Goal: Find specific page/section: Find specific page/section

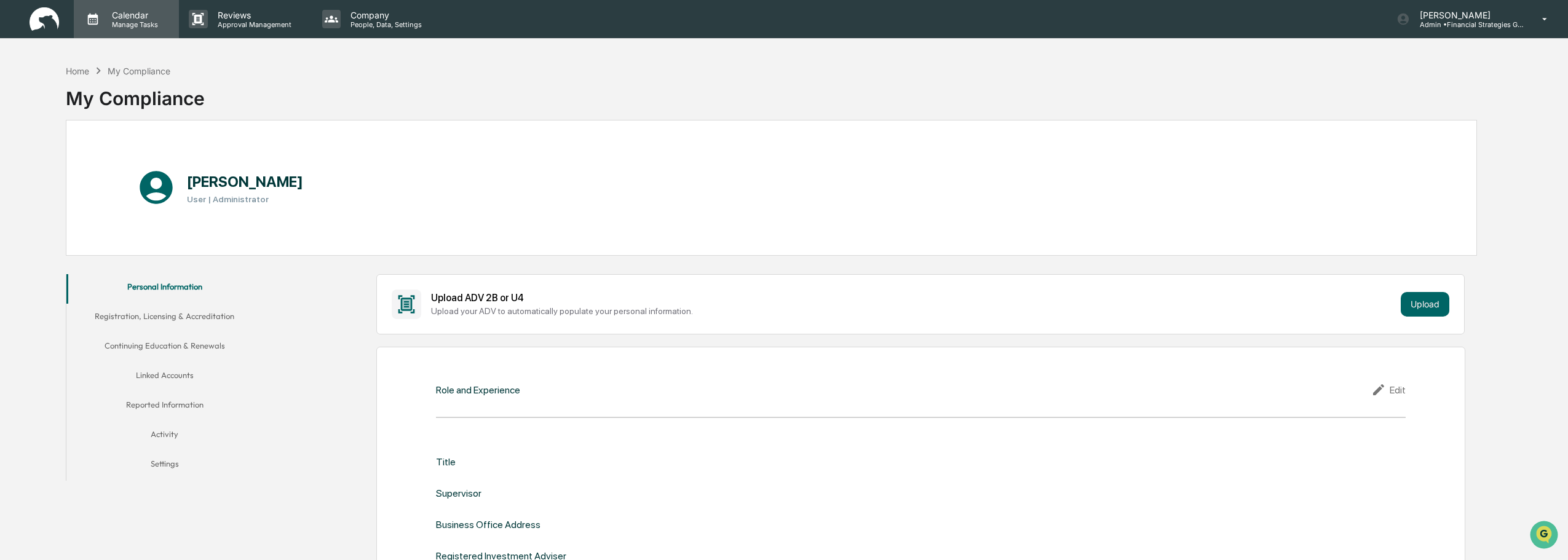
click at [134, 15] on p "Calendar" at bounding box center [133, 15] width 62 height 10
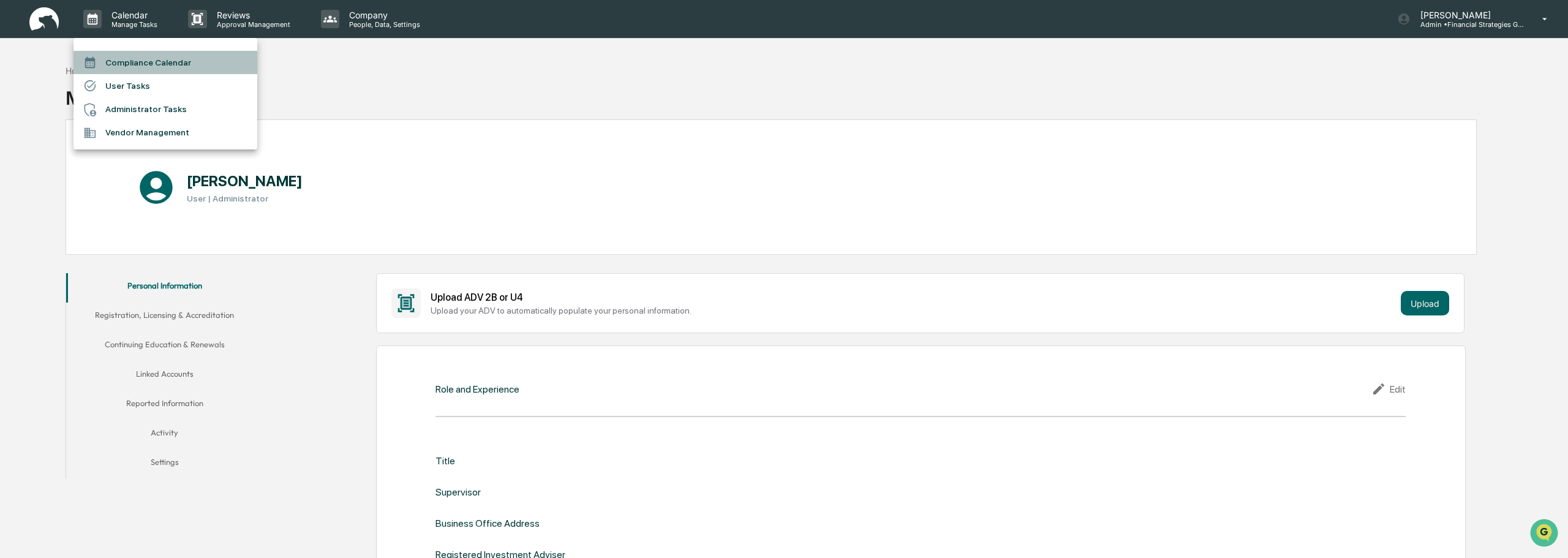
click at [137, 63] on li "Compliance Calendar" at bounding box center [165, 62] width 184 height 23
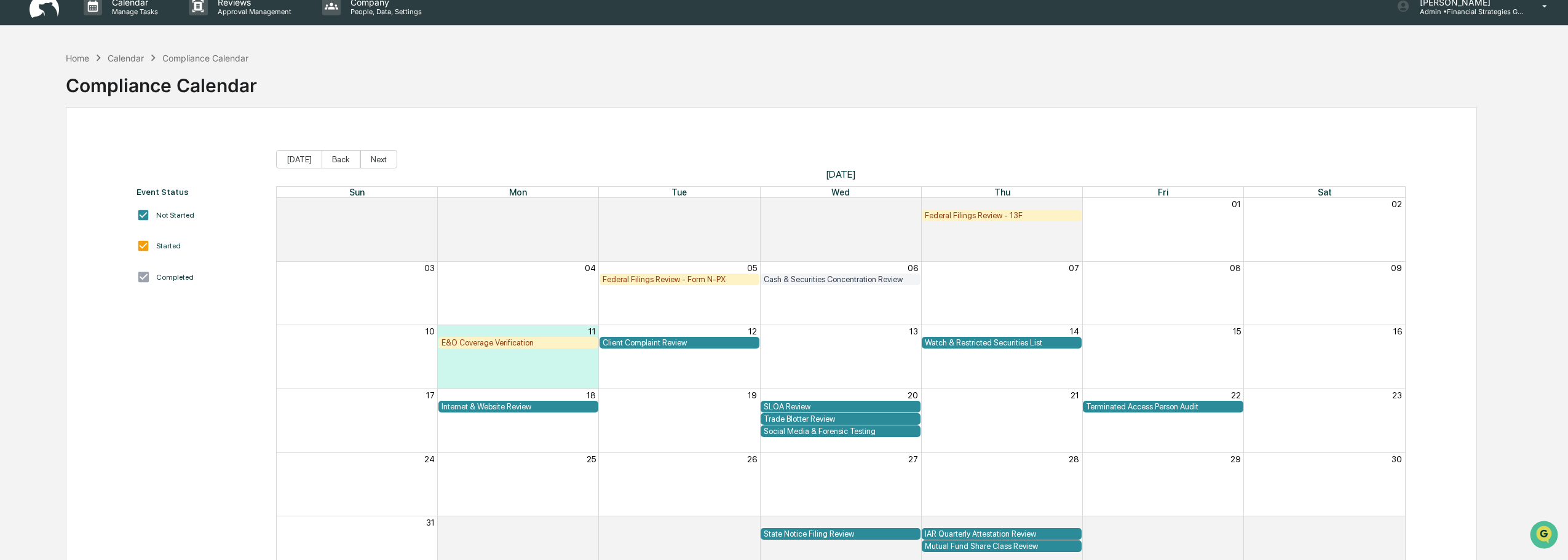
scroll to position [15, 0]
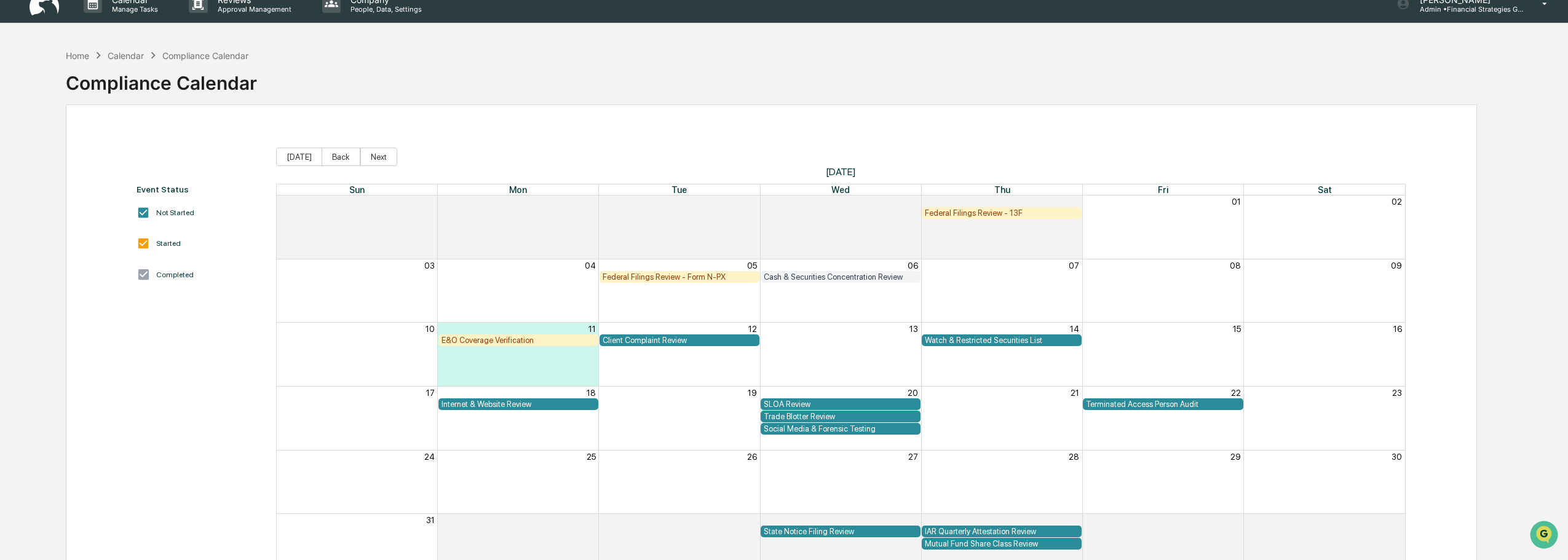
click at [511, 341] on div "E&O Coverage Verification" at bounding box center [518, 341] width 154 height 9
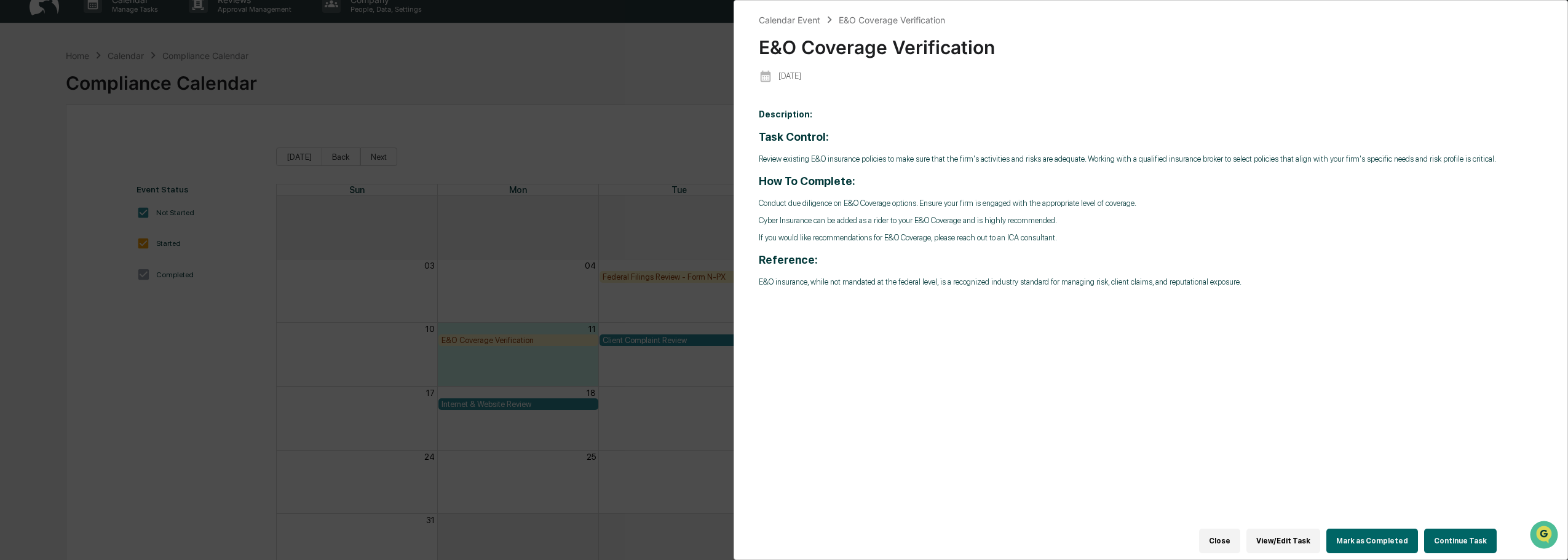
click at [570, 171] on div "Calendar Event E&O Coverage Verification E&O Coverage Verification [DATE] Descr…" at bounding box center [784, 280] width 1568 height 560
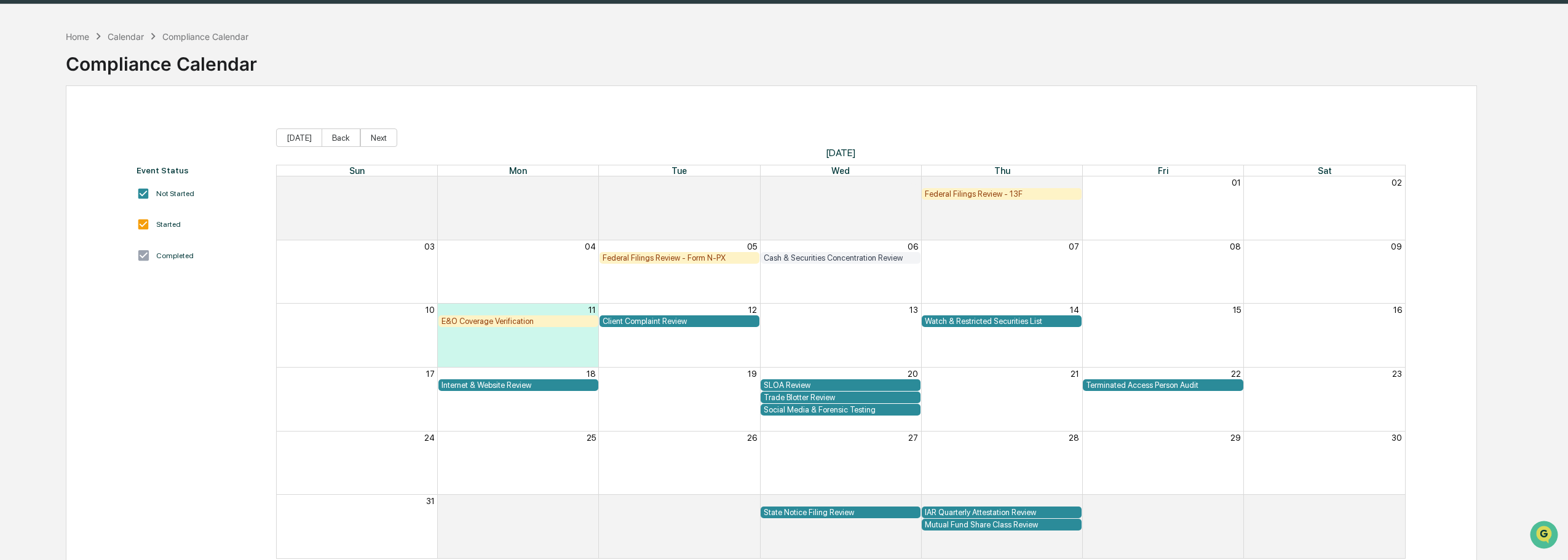
scroll to position [0, 0]
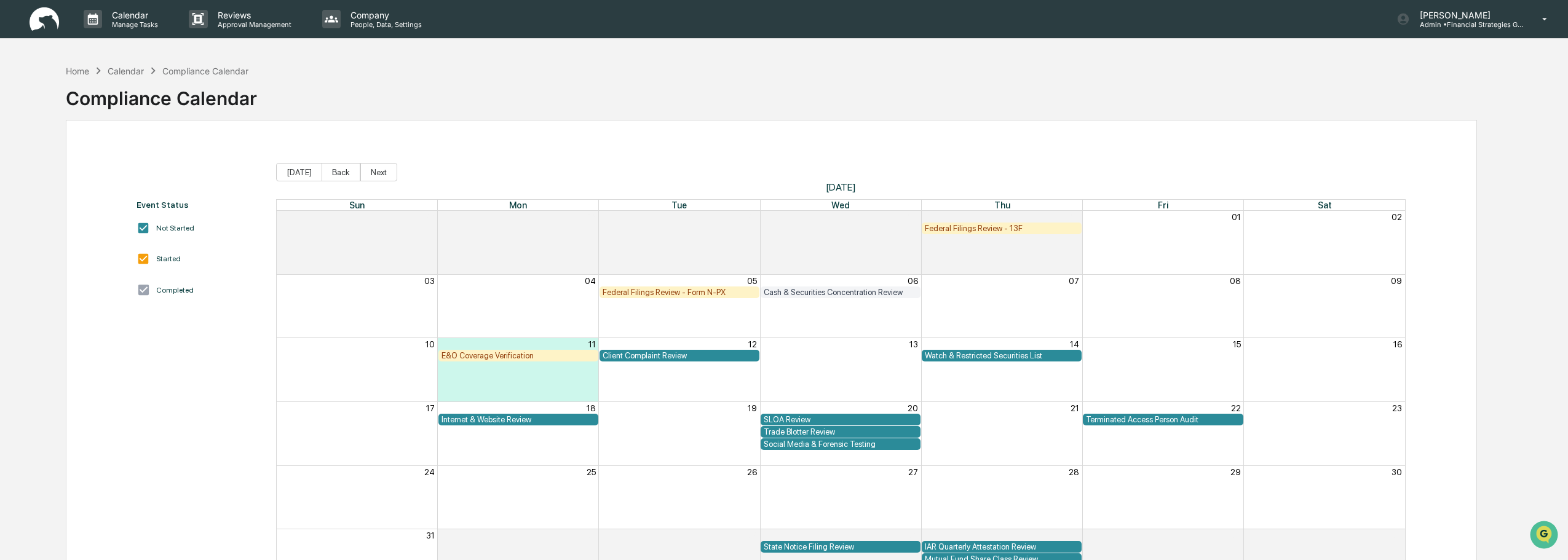
click at [42, 15] on img at bounding box center [44, 19] width 30 height 24
